Goal: Check status: Check status

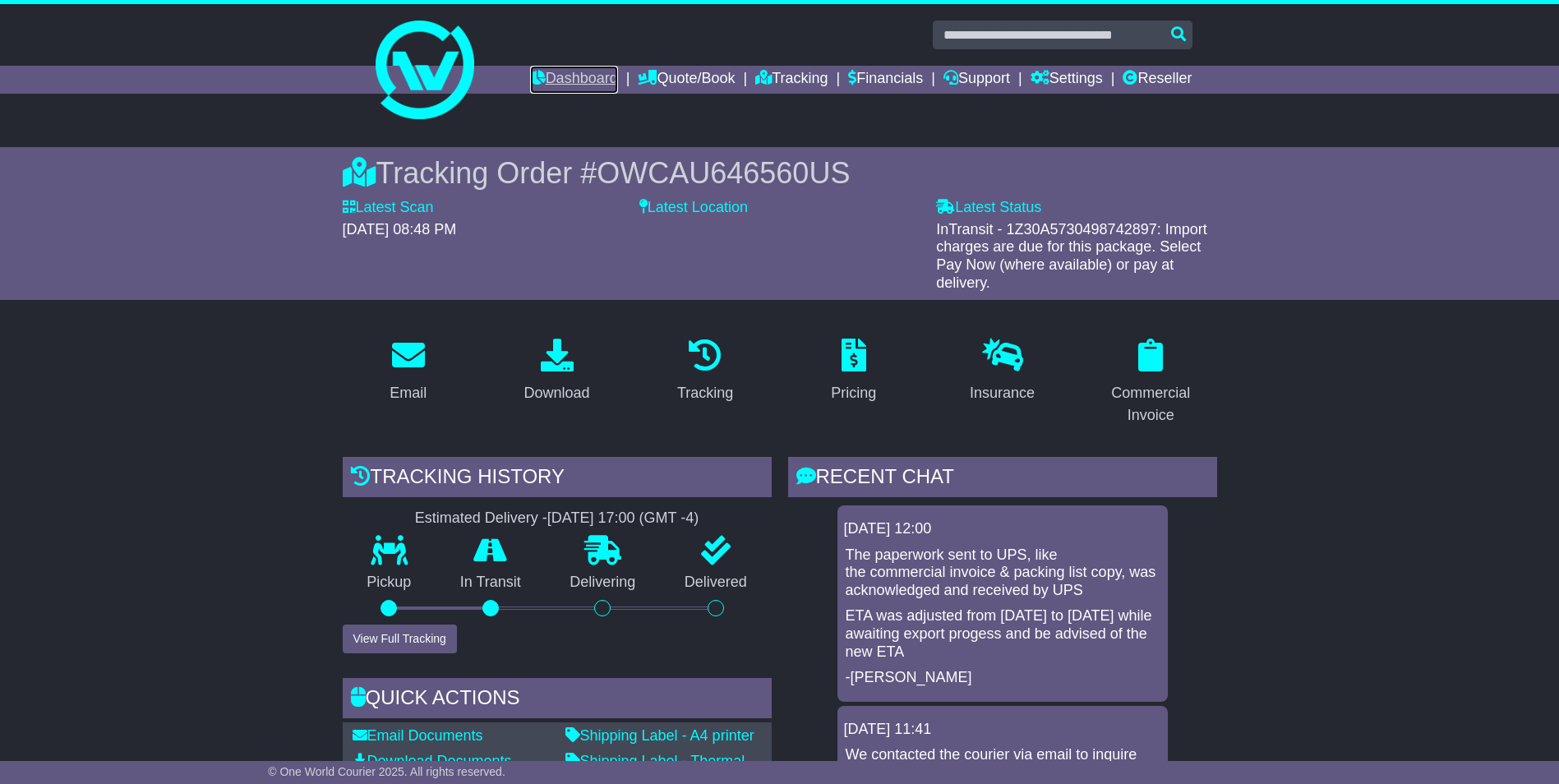
click at [562, 79] on link "Dashboard" at bounding box center [574, 79] width 88 height 28
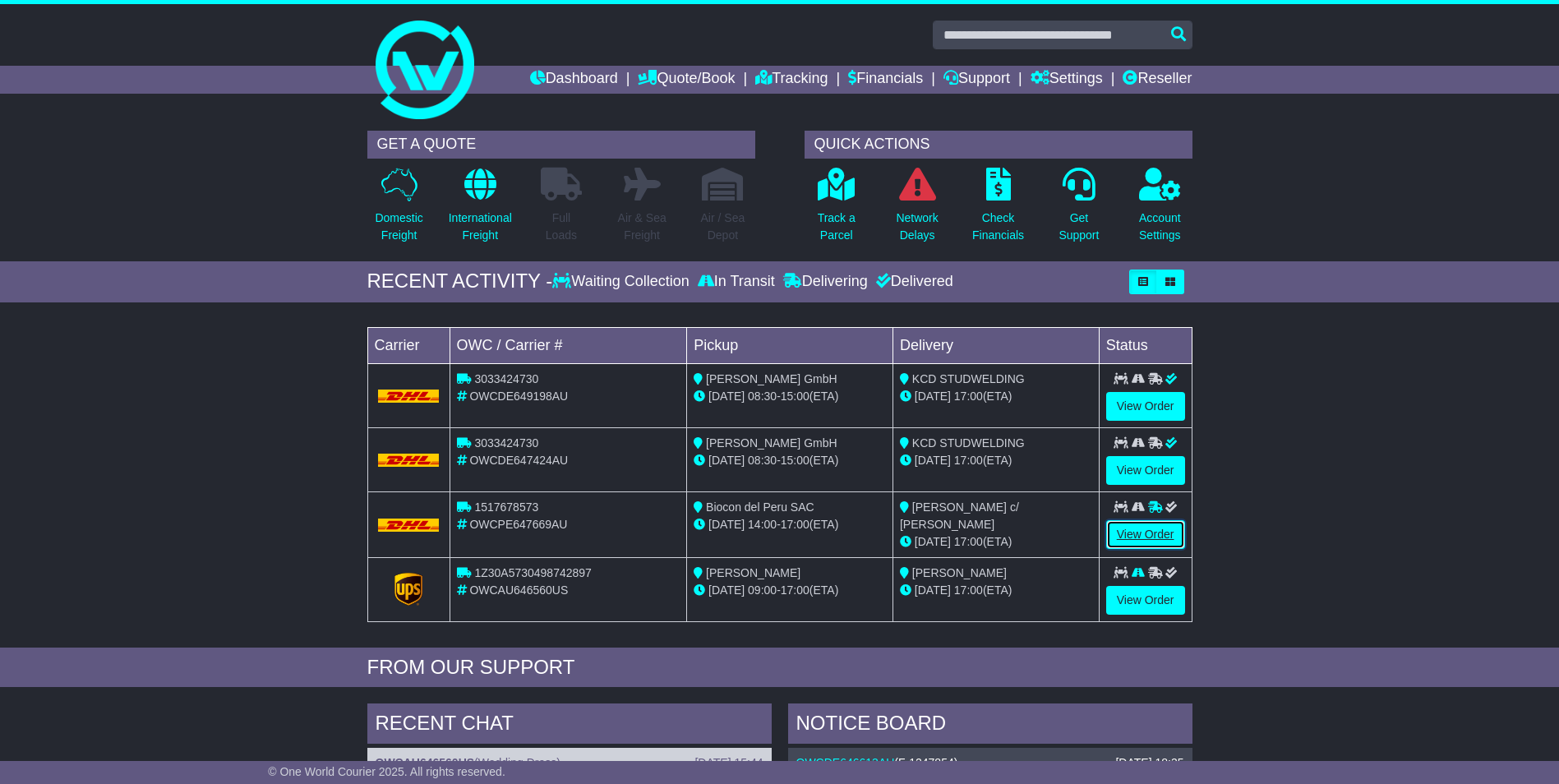
click at [1146, 531] on link "View Order" at bounding box center [1146, 535] width 79 height 28
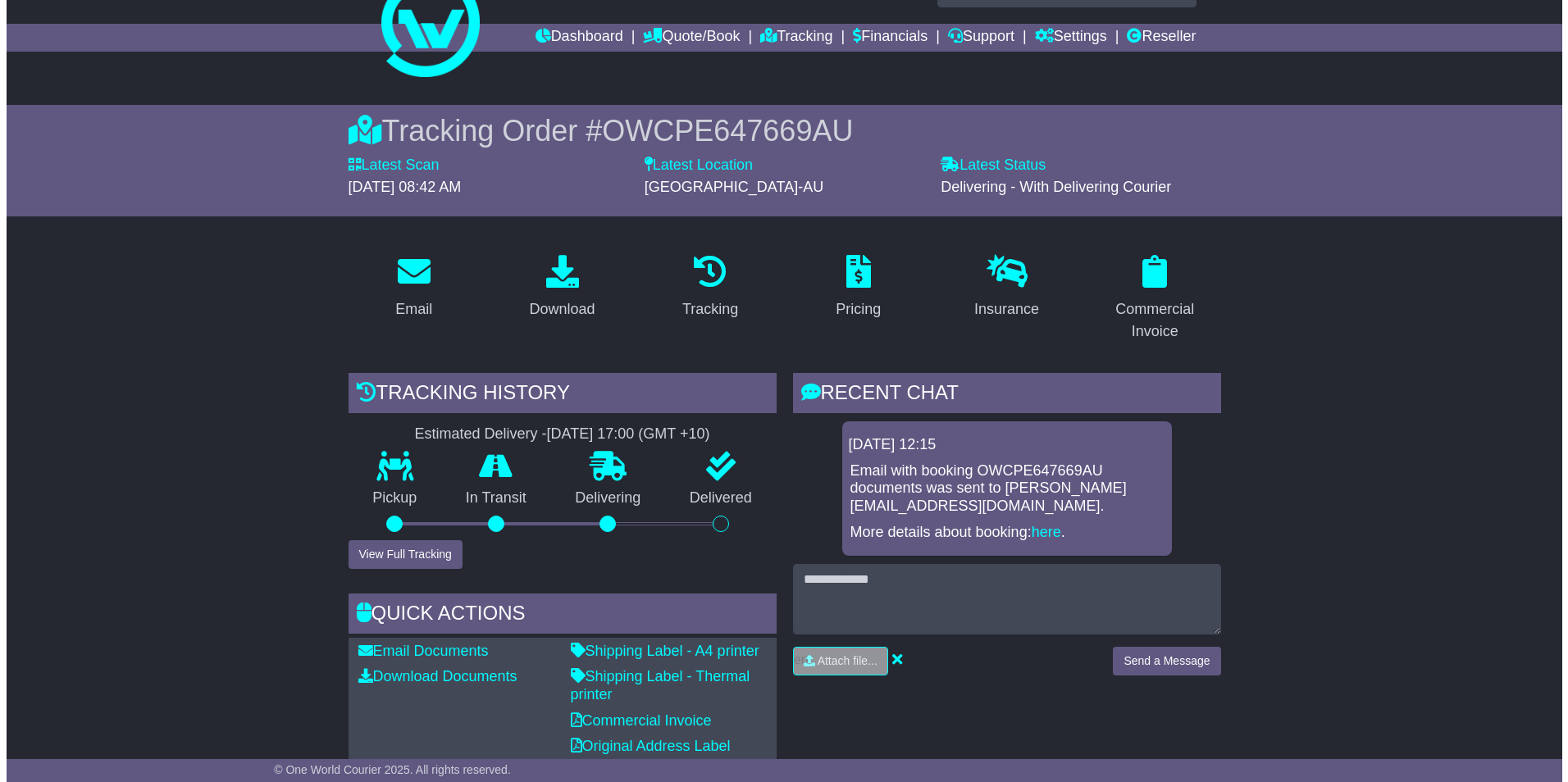
scroll to position [82, 0]
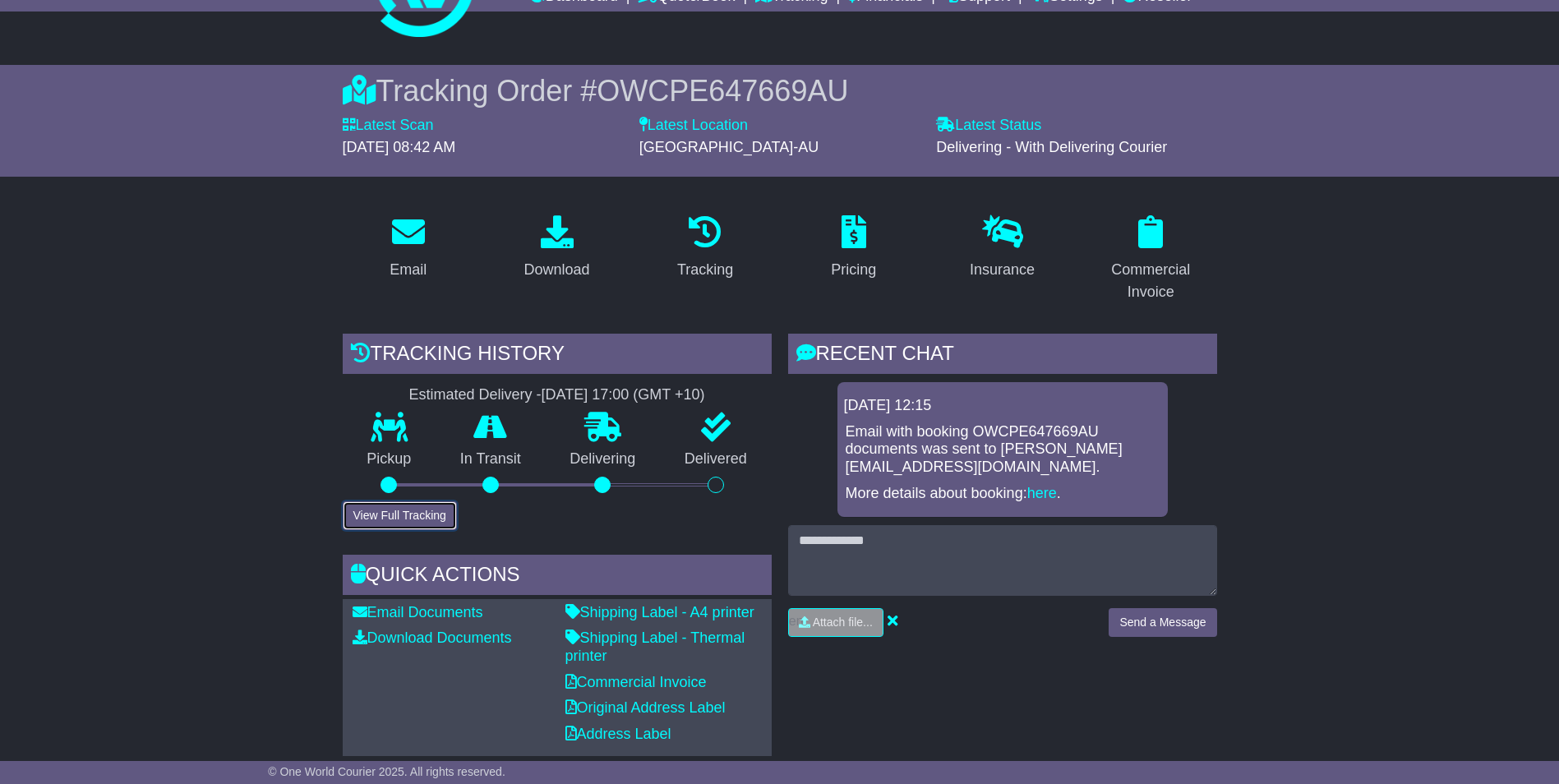
click at [414, 509] on button "View Full Tracking" at bounding box center [400, 515] width 115 height 28
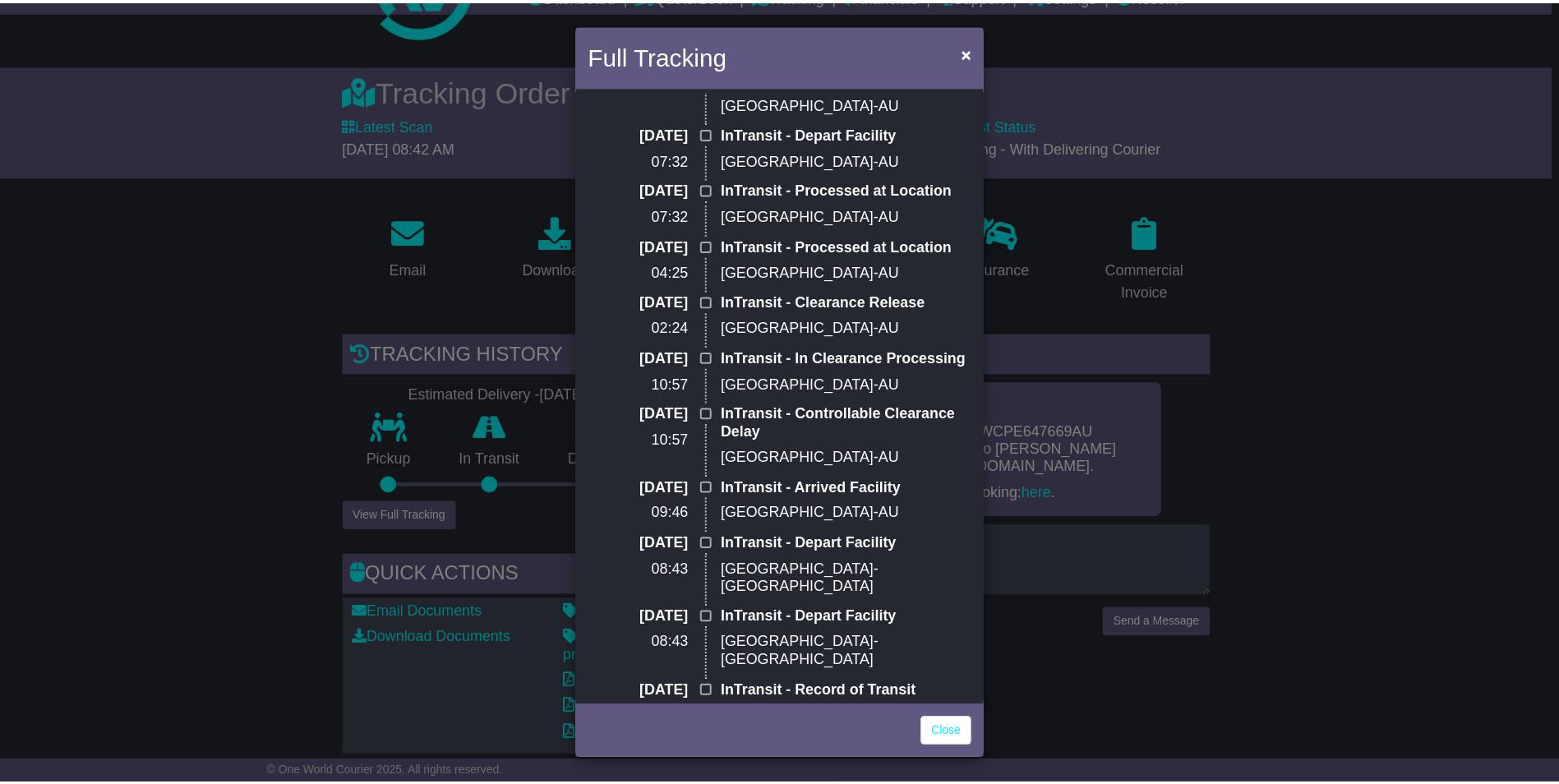
scroll to position [0, 0]
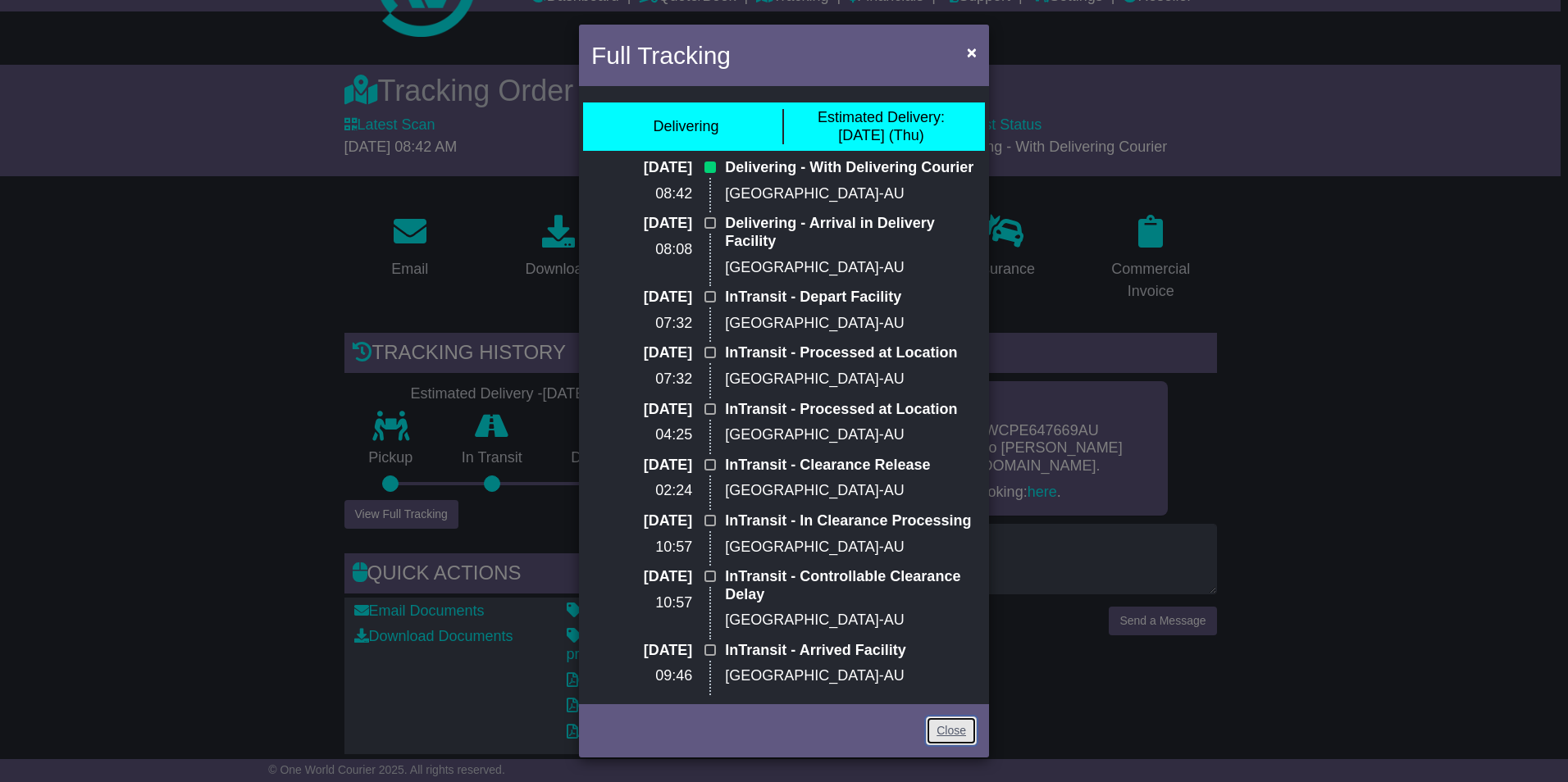
click at [948, 729] on link "Close" at bounding box center [951, 731] width 51 height 28
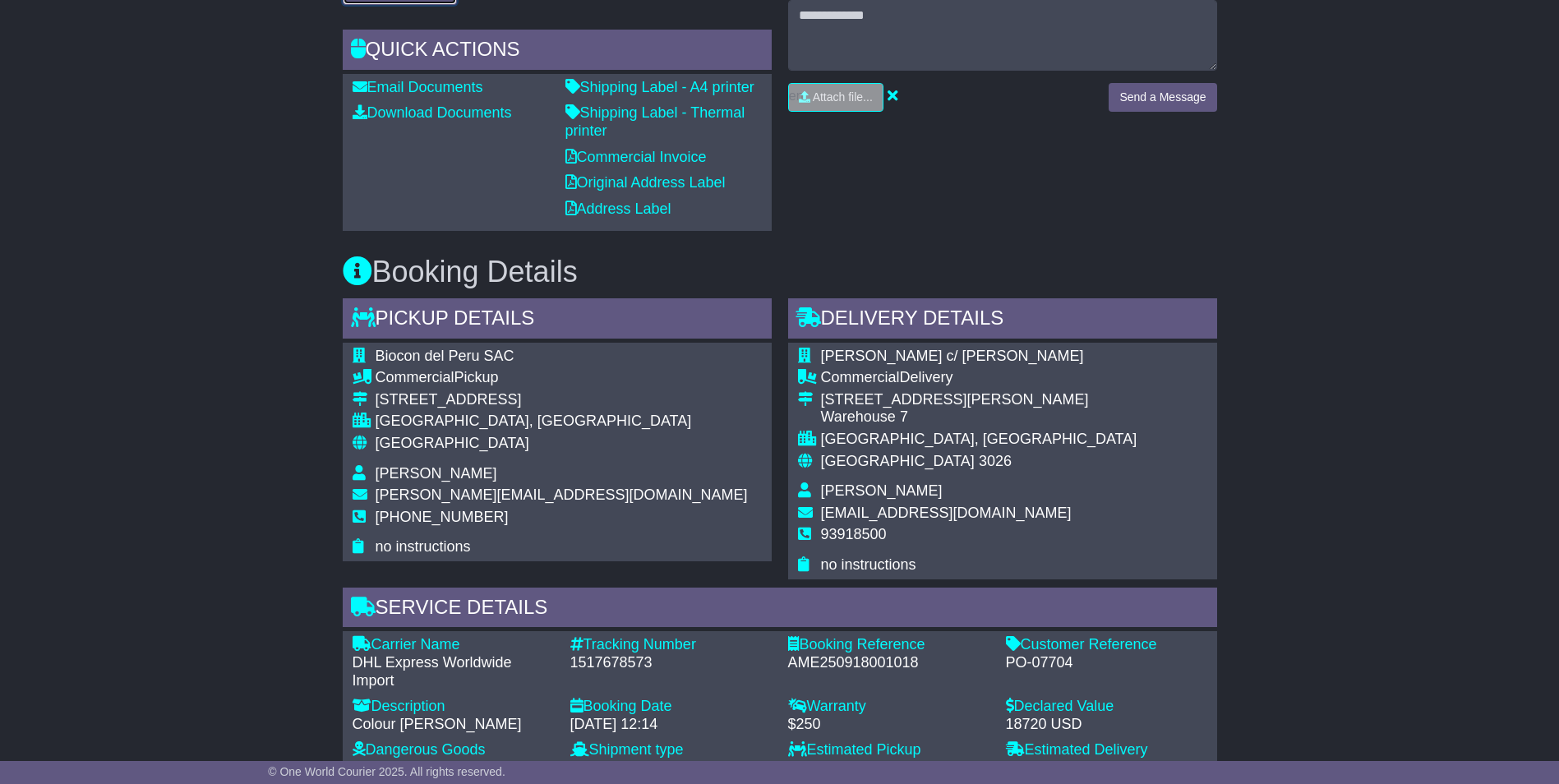
scroll to position [658, 0]
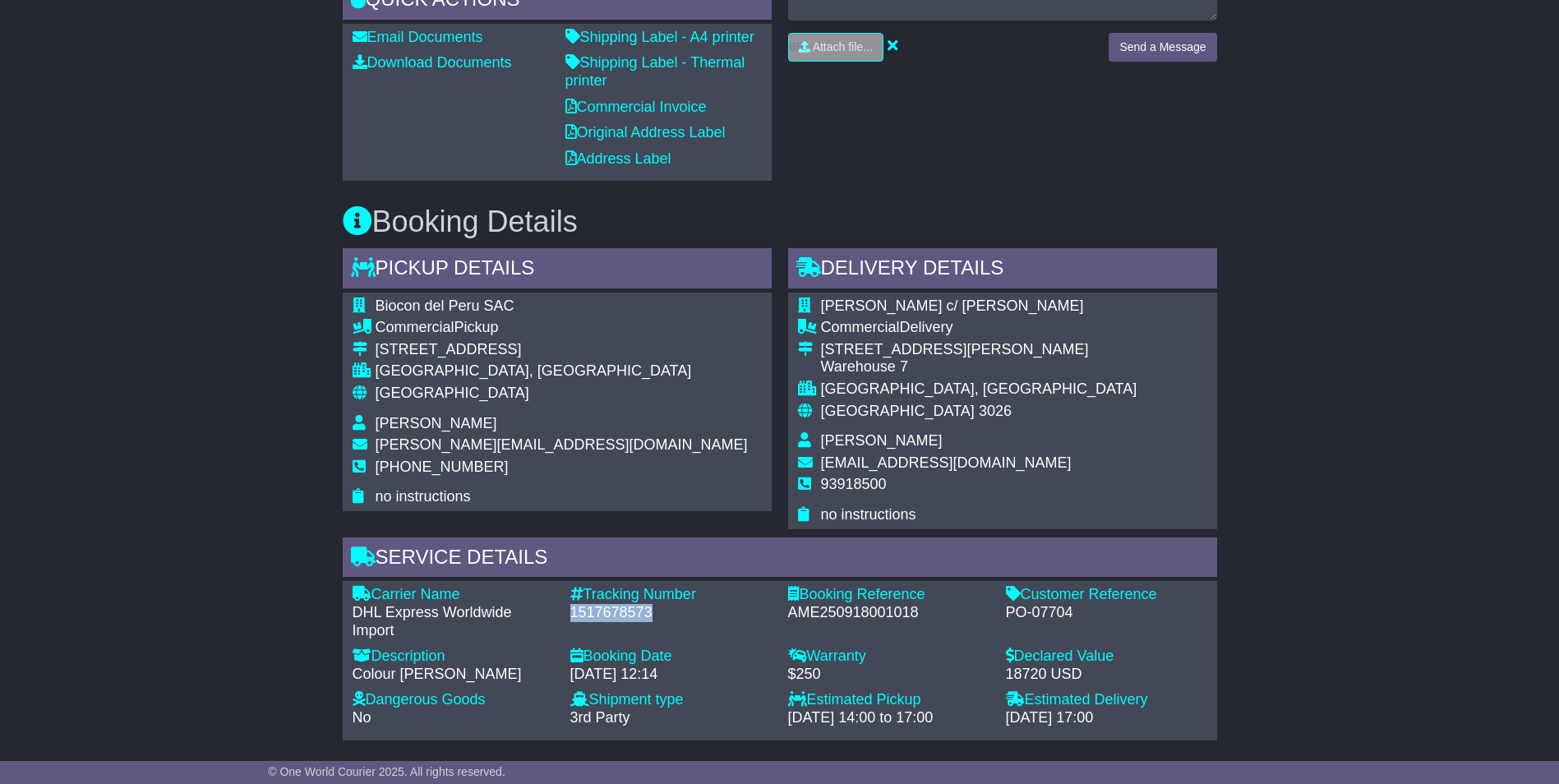
drag, startPoint x: 567, startPoint y: 613, endPoint x: 649, endPoint y: 613, distance: 82.0
click at [649, 613] on div "Tracking Number - 1517678573" at bounding box center [671, 612] width 218 height 54
copy div "1517678573"
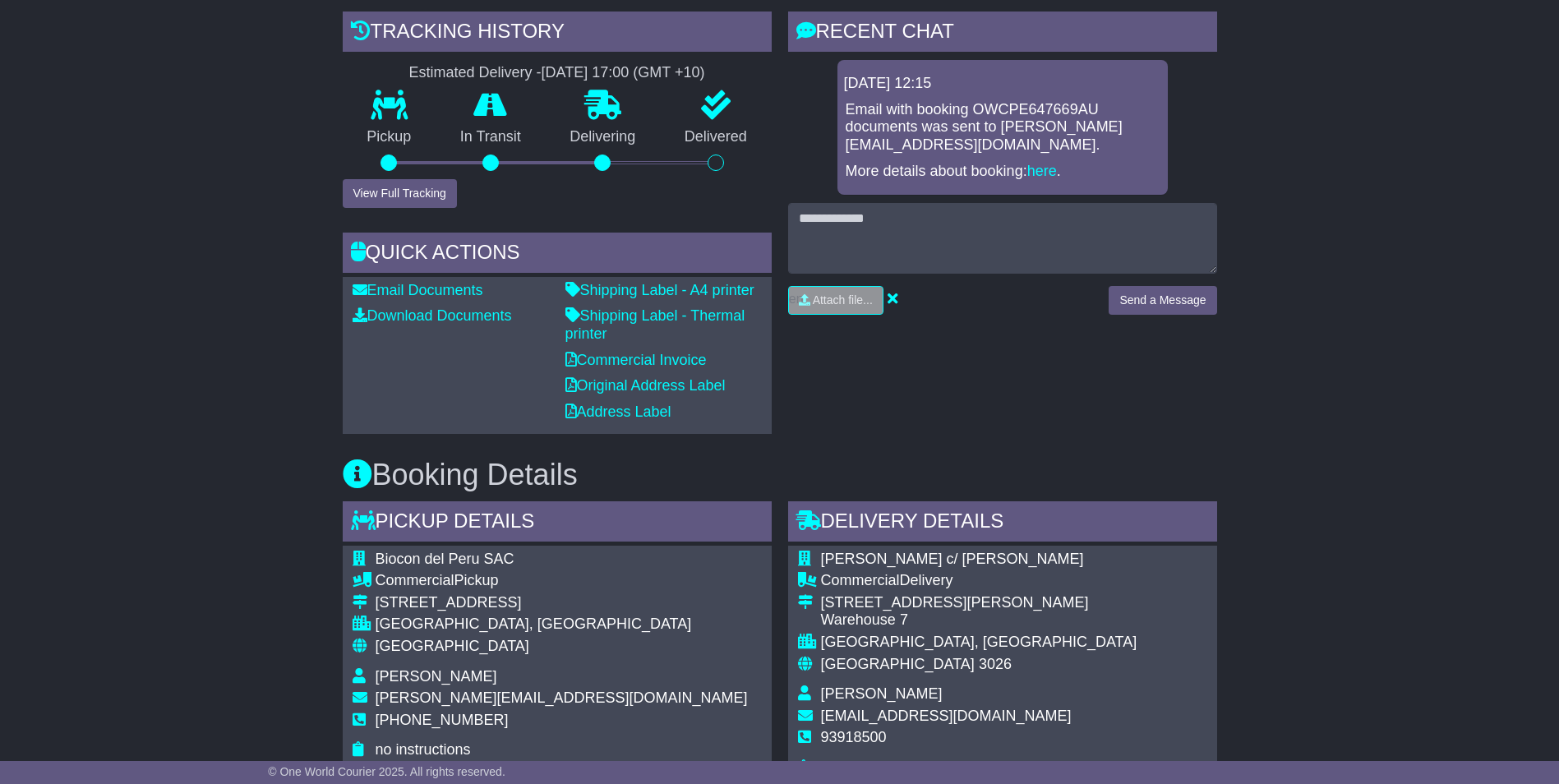
scroll to position [411, 0]
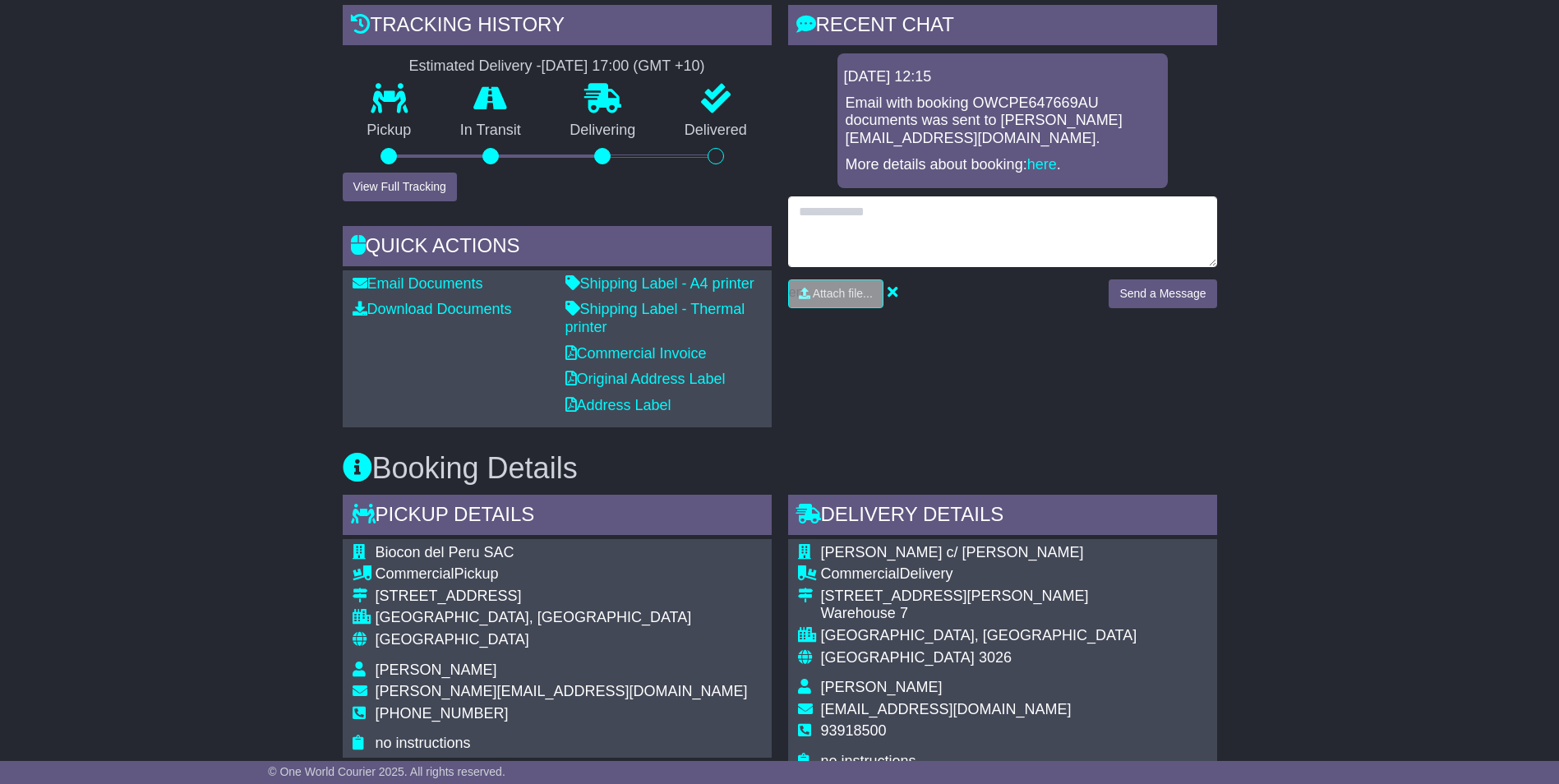
click at [820, 218] on textarea at bounding box center [1003, 232] width 429 height 70
drag, startPoint x: 1079, startPoint y: 209, endPoint x: 749, endPoint y: 209, distance: 330.0
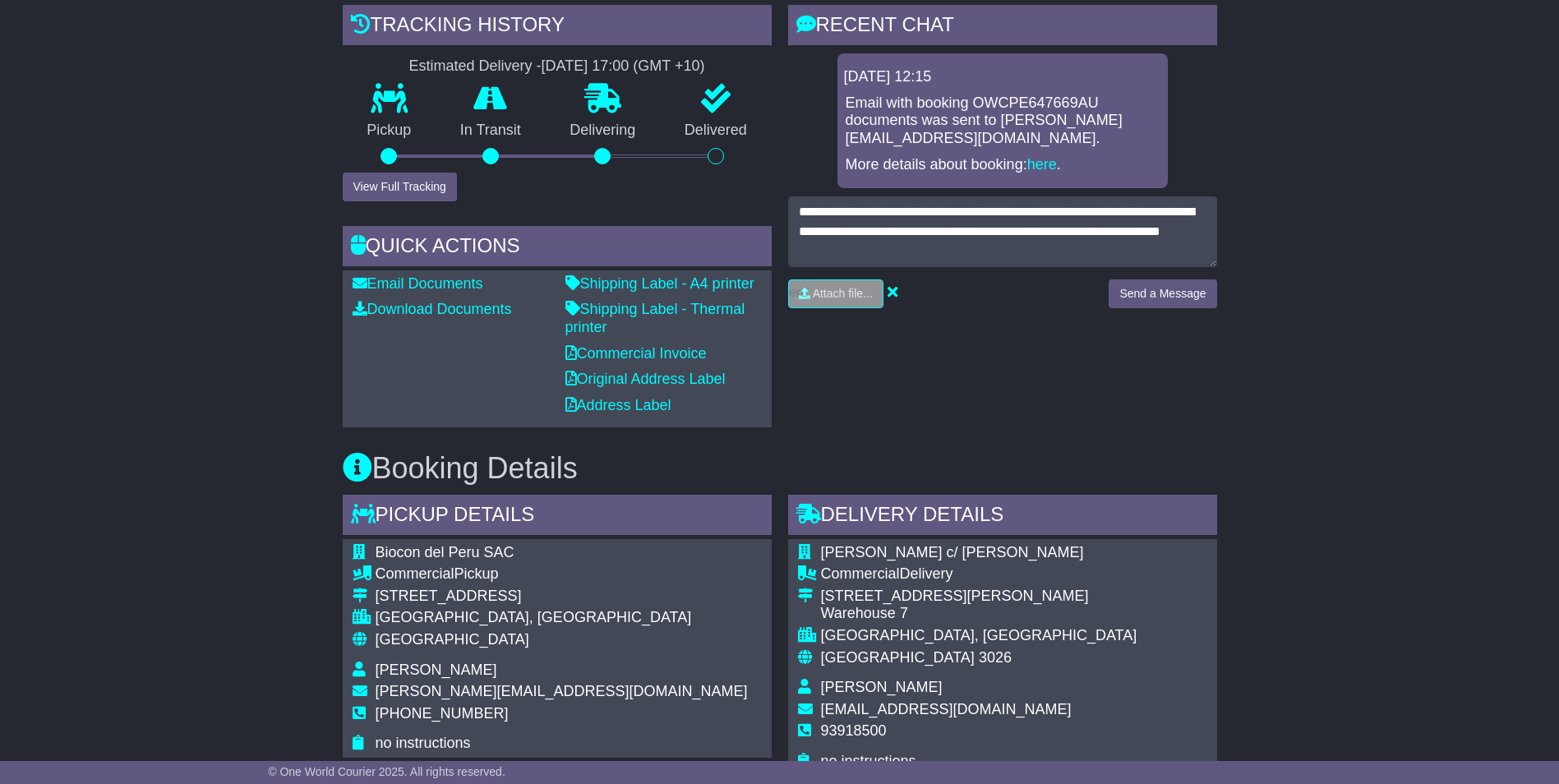
click at [1004, 305] on div "Attach file..." at bounding box center [941, 294] width 305 height 28
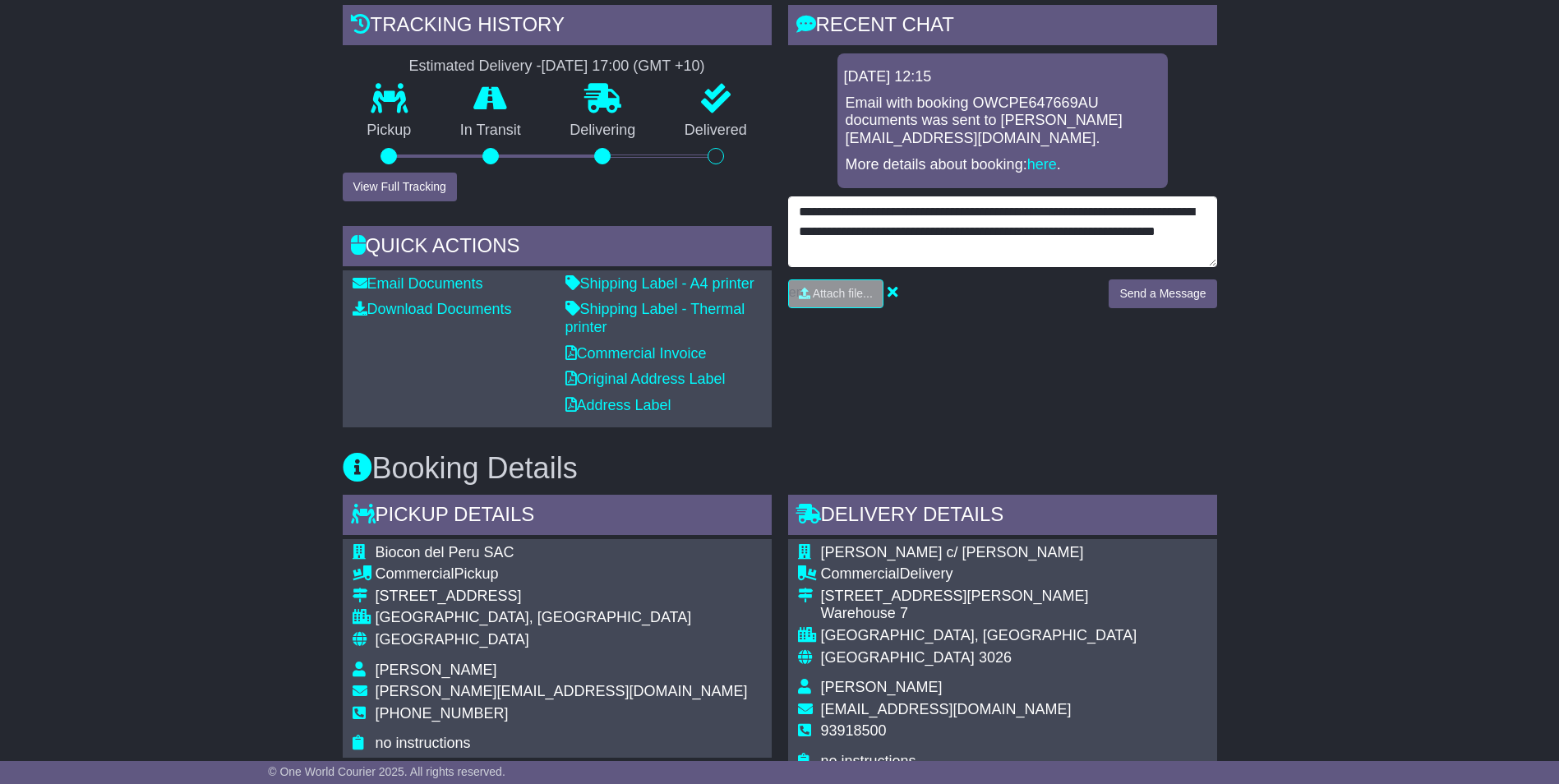
type textarea "**********"
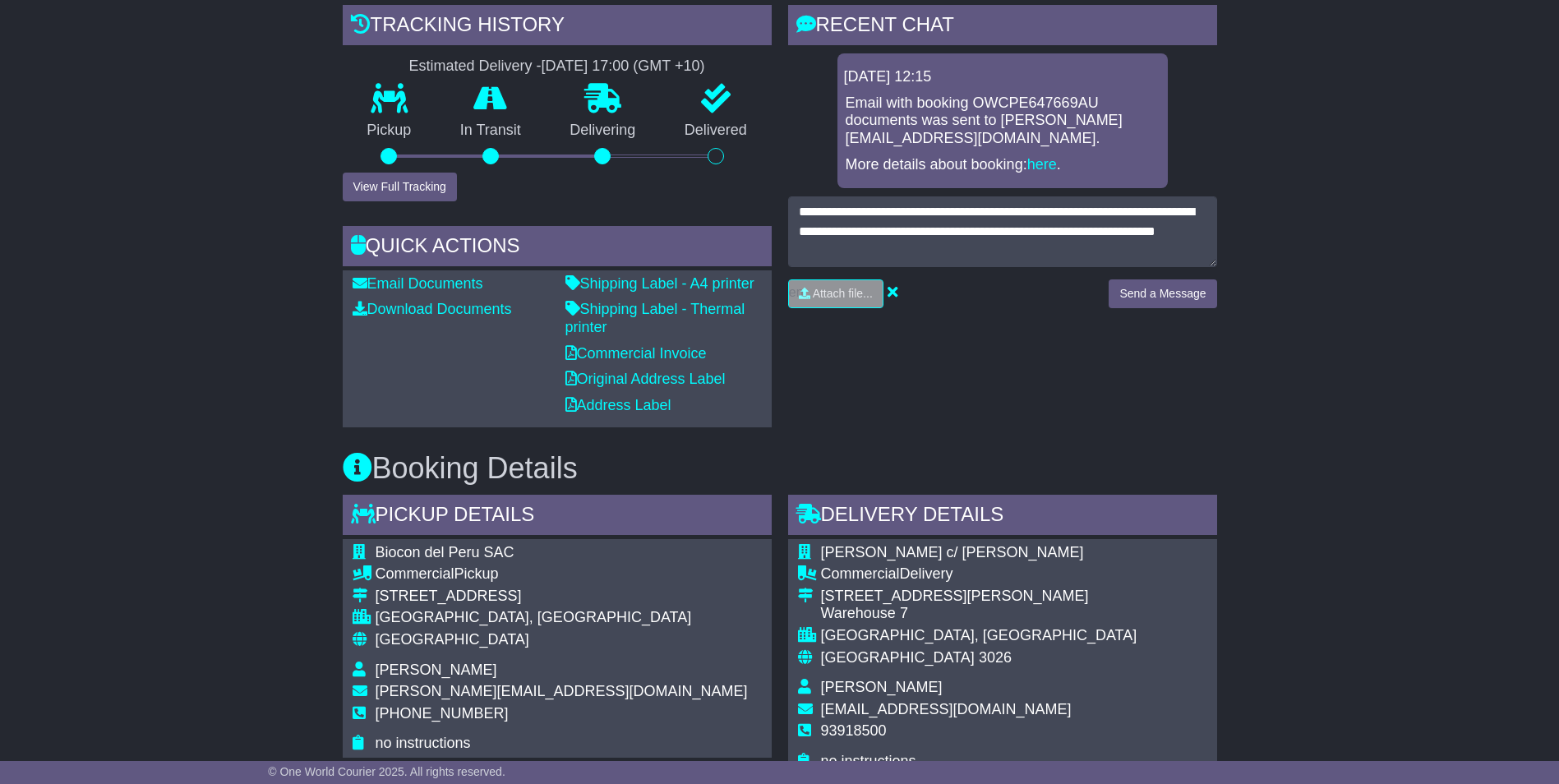
click at [973, 287] on div "Attach file..." at bounding box center [941, 294] width 305 height 28
click at [1154, 290] on button "Send a Message" at bounding box center [1162, 294] width 108 height 28
